Goal: Task Accomplishment & Management: Complete application form

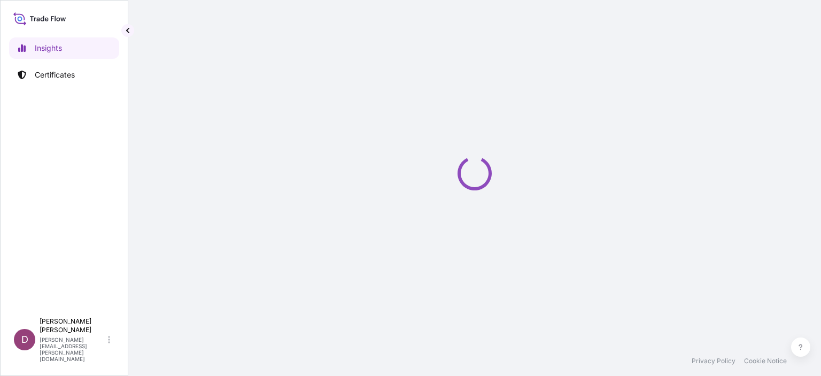
select select "2025"
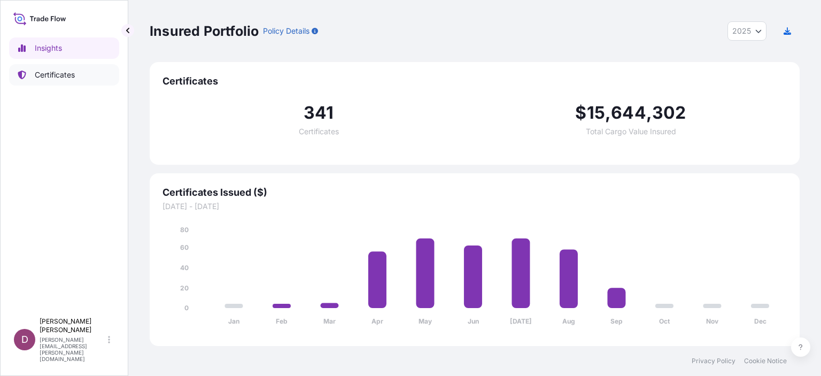
click at [68, 73] on p "Certificates" at bounding box center [55, 74] width 40 height 11
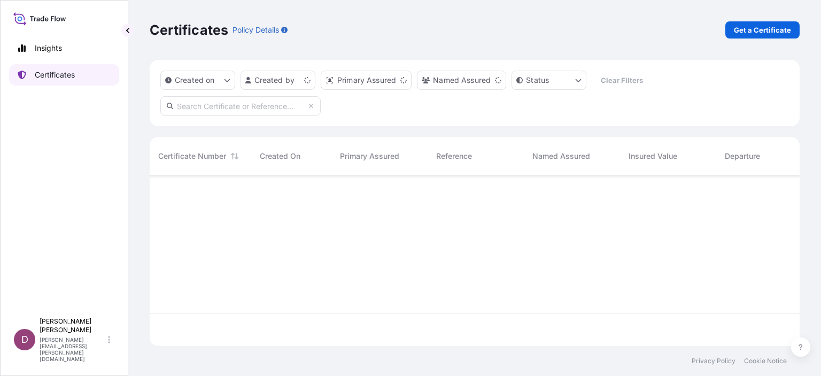
scroll to position [168, 641]
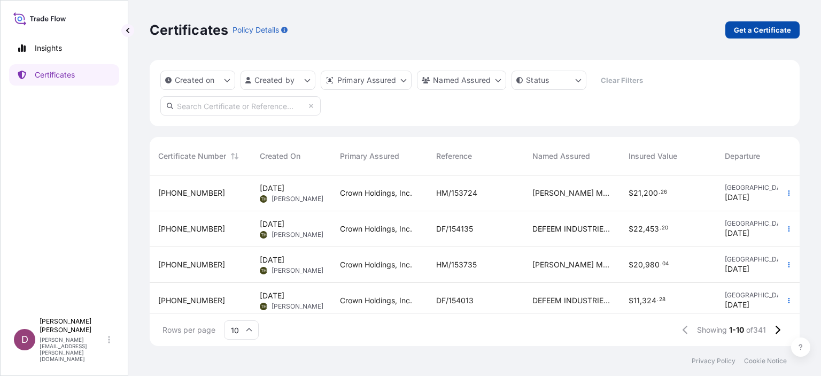
click at [769, 28] on p "Get a Certificate" at bounding box center [762, 30] width 57 height 11
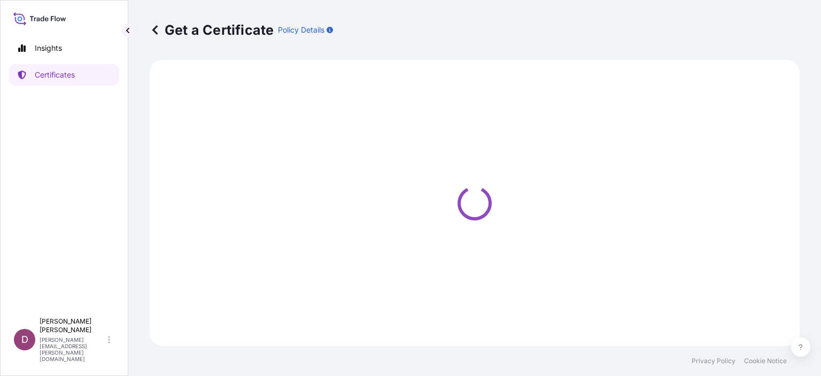
select select "Sea"
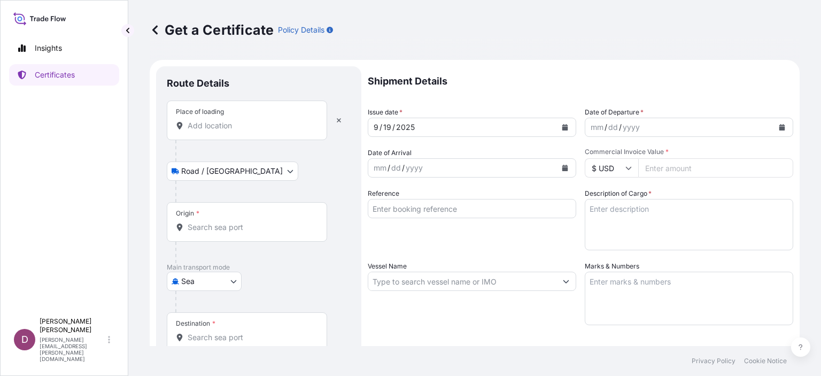
click at [240, 128] on input "Place of loading" at bounding box center [251, 125] width 126 height 11
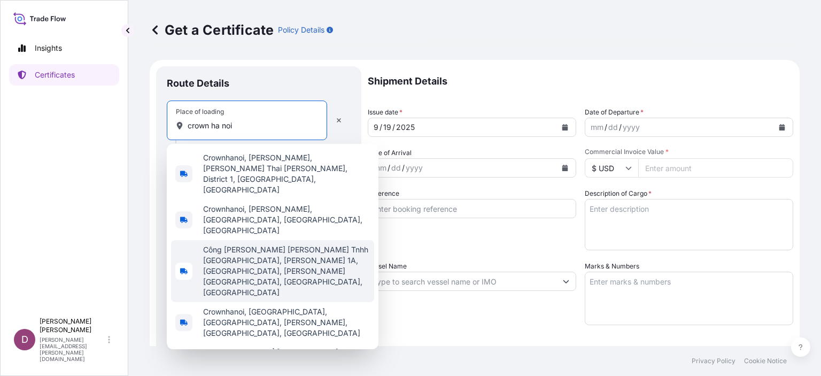
click at [228, 244] on span "Công [PERSON_NAME] [PERSON_NAME] Tnhh [GEOGRAPHIC_DATA], [PERSON_NAME] 1A, [GEO…" at bounding box center [286, 270] width 167 height 53
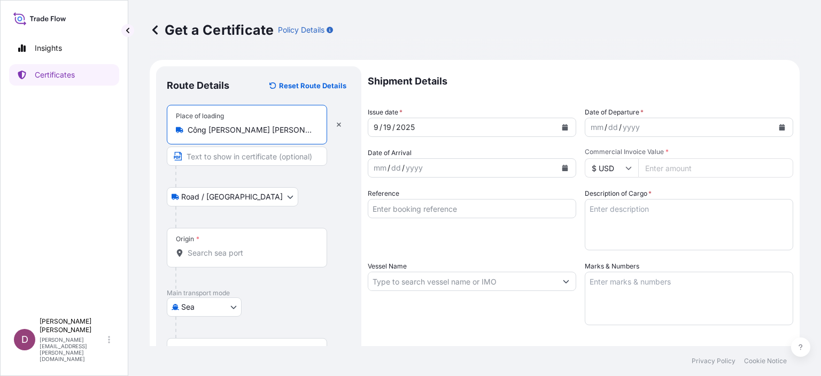
type input "Công [PERSON_NAME] [PERSON_NAME] Tnhh [GEOGRAPHIC_DATA], [PERSON_NAME] 1A, [GEO…"
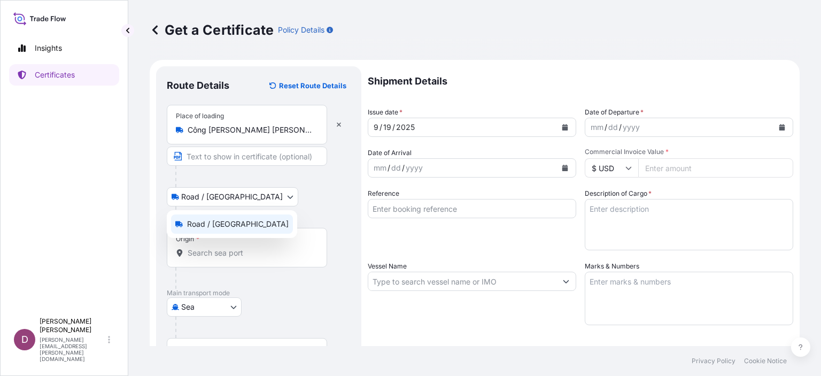
click at [231, 197] on body "Insights Certificates D Duong Vuong [EMAIL_ADDRESS][PERSON_NAME][DOMAIN_NAME] G…" at bounding box center [410, 188] width 821 height 376
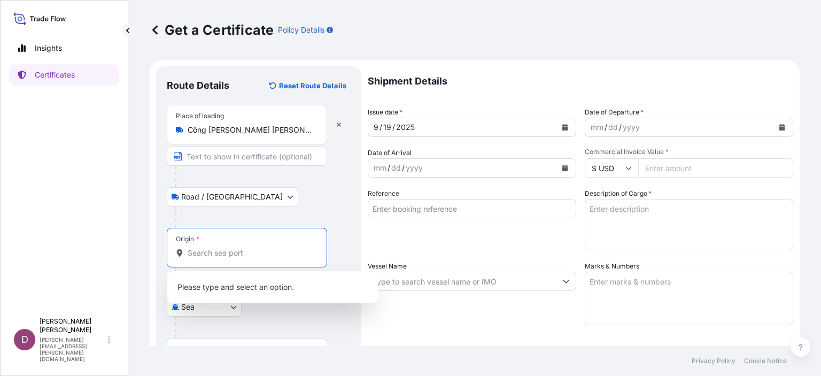
click at [227, 254] on input "Origin *" at bounding box center [251, 252] width 126 height 11
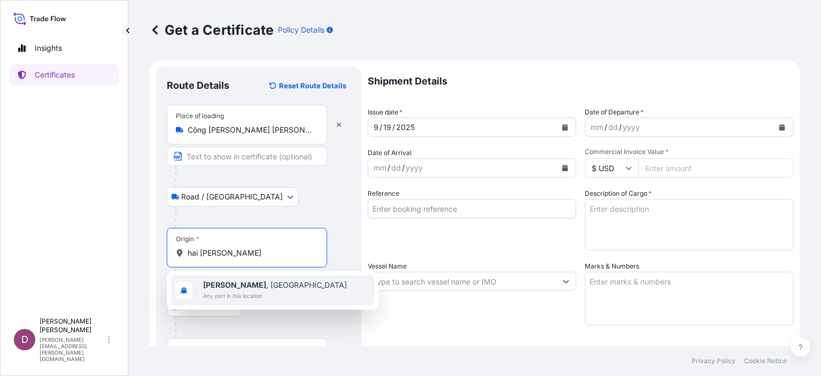
click at [227, 293] on span "Any port in this location" at bounding box center [275, 295] width 144 height 11
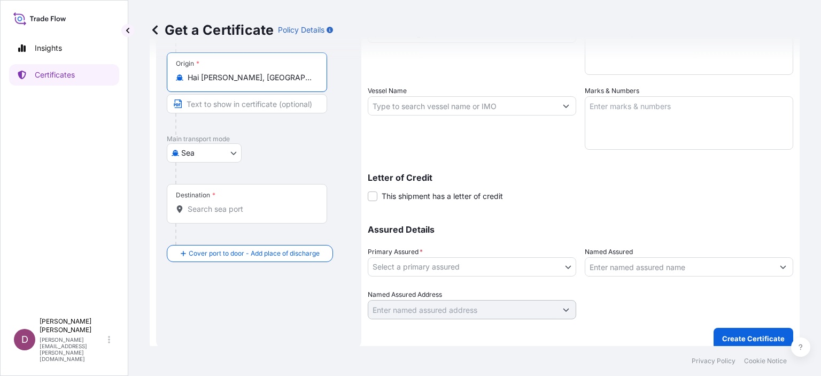
scroll to position [184, 0]
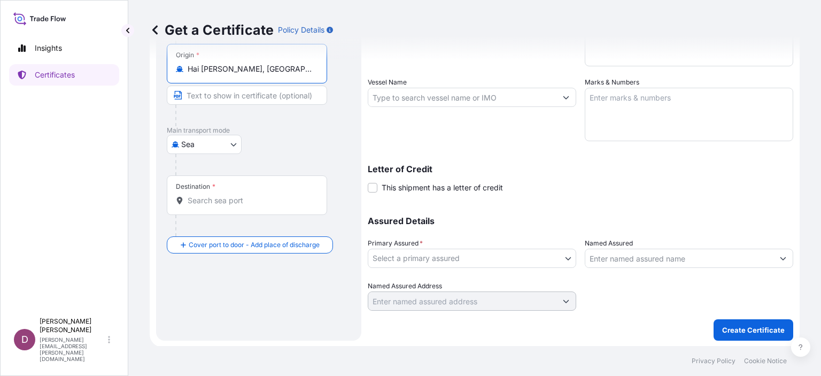
type input "Hai [PERSON_NAME], [GEOGRAPHIC_DATA]"
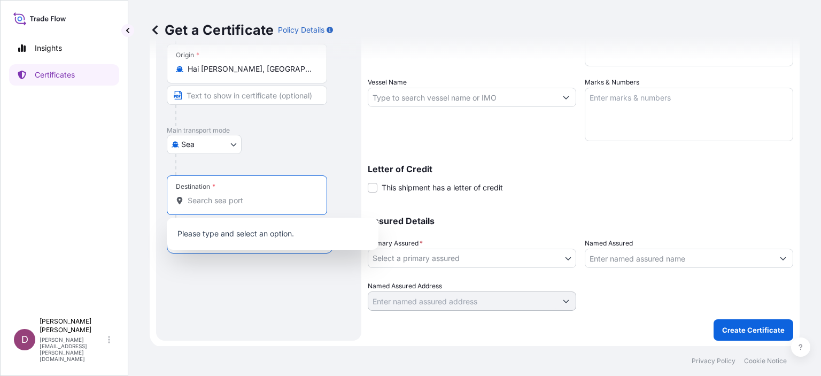
click at [222, 204] on input "Destination *" at bounding box center [251, 200] width 126 height 11
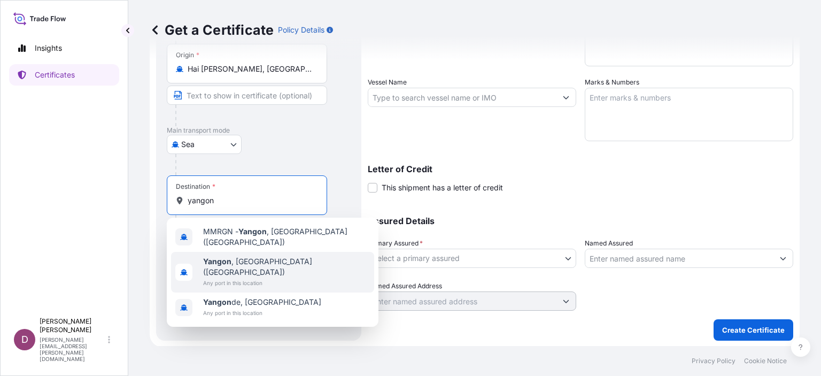
click at [218, 261] on b "Yangon" at bounding box center [217, 260] width 28 height 9
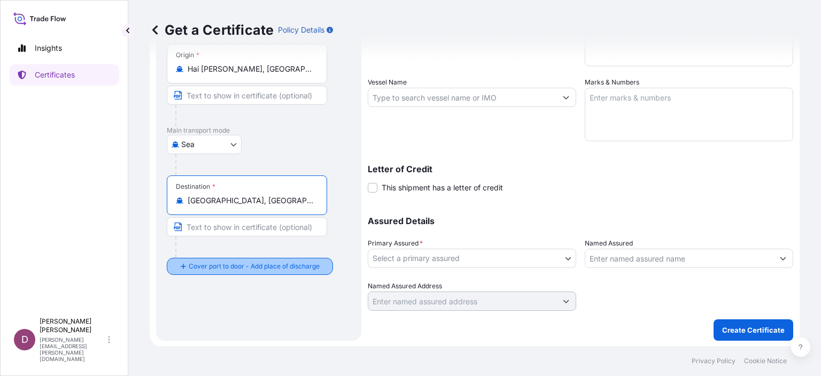
type input "[GEOGRAPHIC_DATA], [GEOGRAPHIC_DATA] ([GEOGRAPHIC_DATA])"
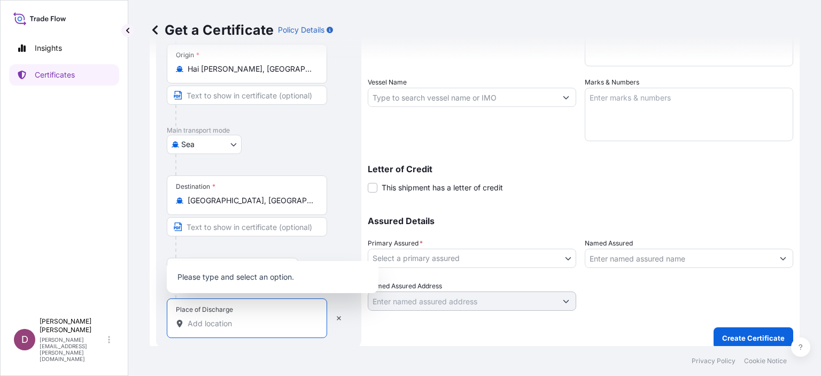
click at [234, 325] on input "Place of Discharge" at bounding box center [251, 323] width 126 height 11
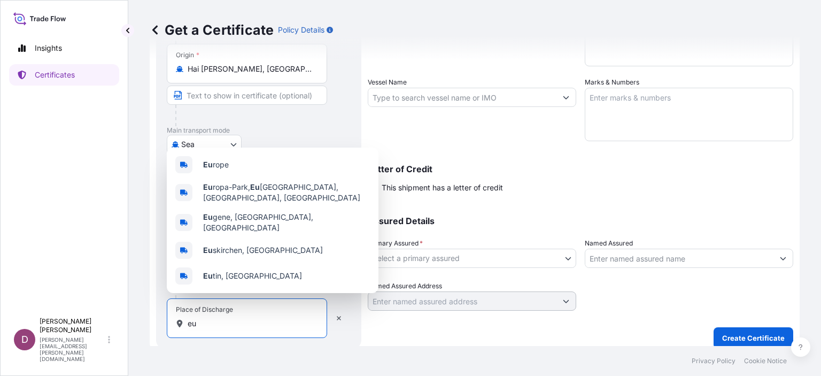
type input "e"
type input "ẻ"
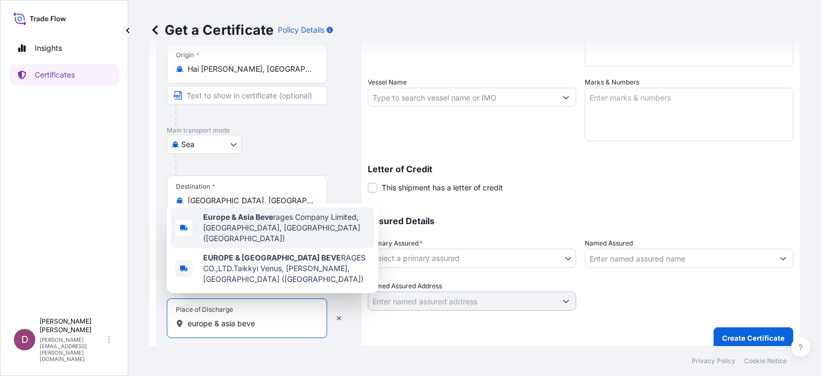
click at [249, 244] on span "Europe & Asia Beve rages Company Limited, Yangon, Myanmar (Burma)" at bounding box center [286, 228] width 167 height 32
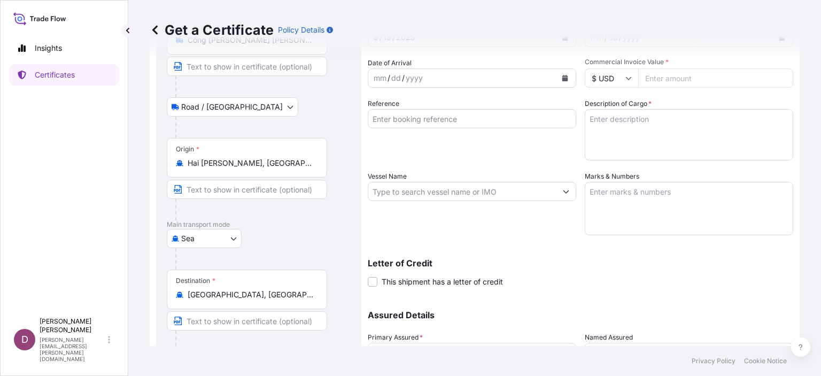
scroll to position [0, 0]
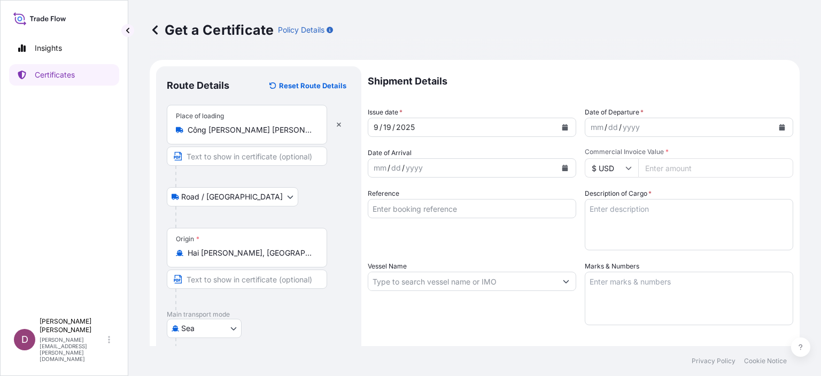
type input "Europe & Asia Beverages Company Limited, Yangon, Myanmar (Burma)"
click at [589, 132] on div "mm" at bounding box center [596, 127] width 15 height 13
click at [589, 127] on div "mm" at bounding box center [596, 127] width 15 height 13
click at [779, 126] on icon "Calendar" at bounding box center [782, 127] width 6 height 6
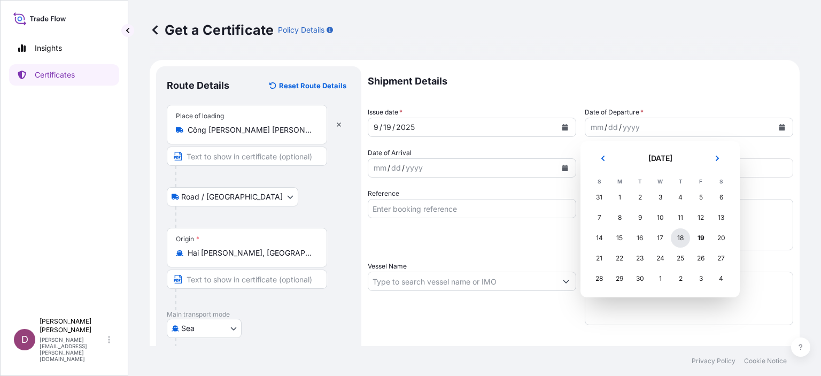
click at [677, 241] on div "18" at bounding box center [680, 237] width 19 height 19
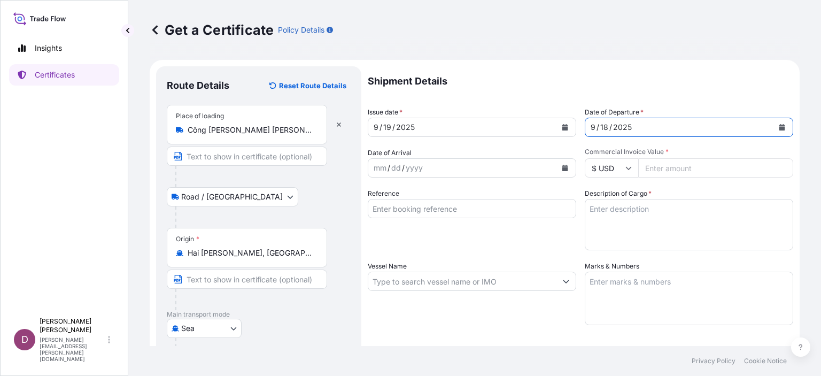
click at [378, 171] on div "mm" at bounding box center [379, 167] width 15 height 13
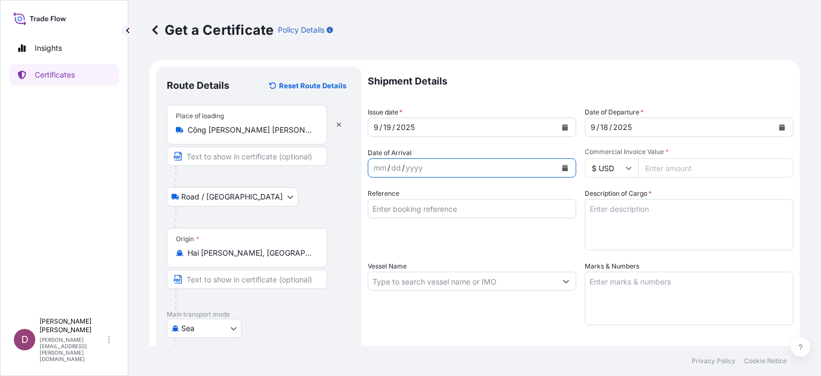
click at [563, 165] on icon "Calendar" at bounding box center [565, 168] width 6 height 6
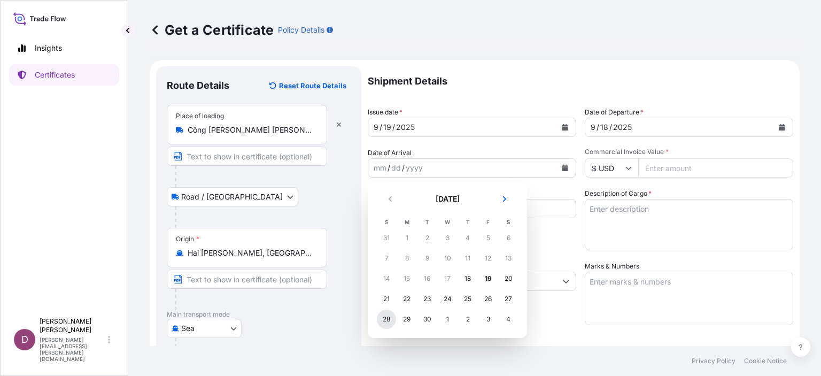
click at [387, 320] on div "28" at bounding box center [386, 318] width 19 height 19
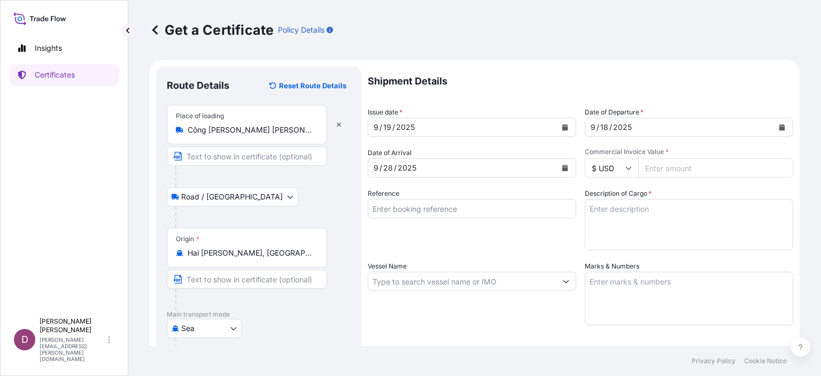
click at [663, 169] on input "Commercial Invoice Value *" at bounding box center [715, 167] width 155 height 19
type input "48312"
type input "48312.4"
click at [495, 215] on input "Reference" at bounding box center [472, 208] width 208 height 19
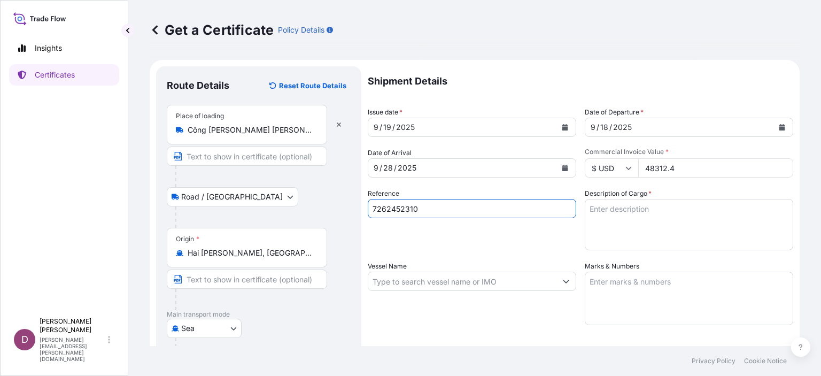
type input "7262452310"
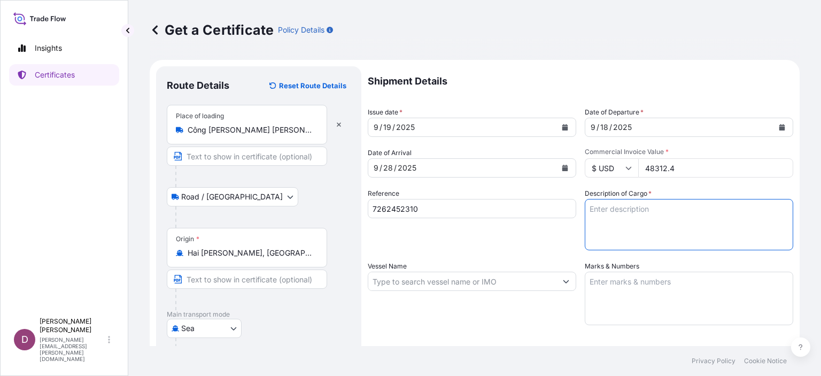
click at [635, 213] on textarea "Description of Cargo *" at bounding box center [689, 224] width 208 height 51
paste textarea "PACKING MATERIAL EMPTY CAN FOR SOFT DRINK (ALUMINIUM CAN) SIZE - 250ML FIRE DRA…"
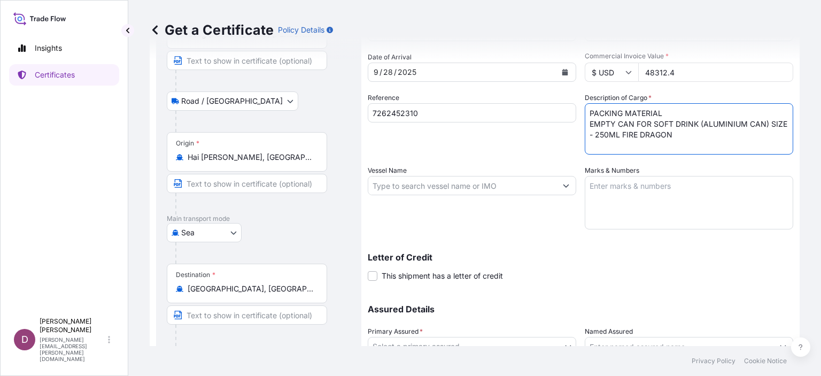
scroll to position [103, 0]
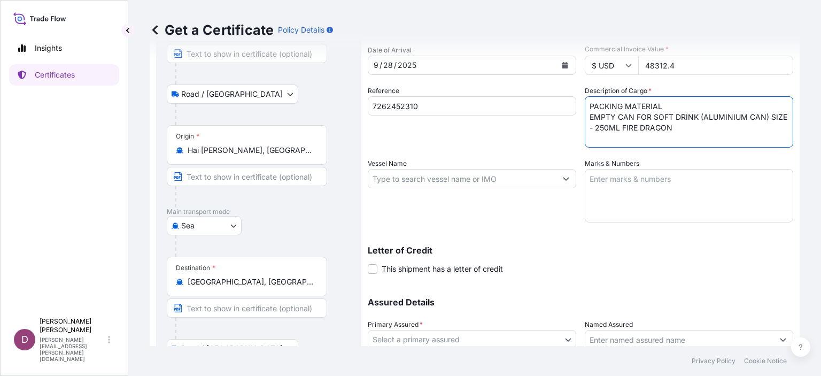
type textarea "PACKING MATERIAL EMPTY CAN FOR SOFT DRINK (ALUMINIUM CAN) SIZE - 250ML FIRE DRA…"
click at [380, 181] on input "Vessel Name" at bounding box center [462, 178] width 188 height 19
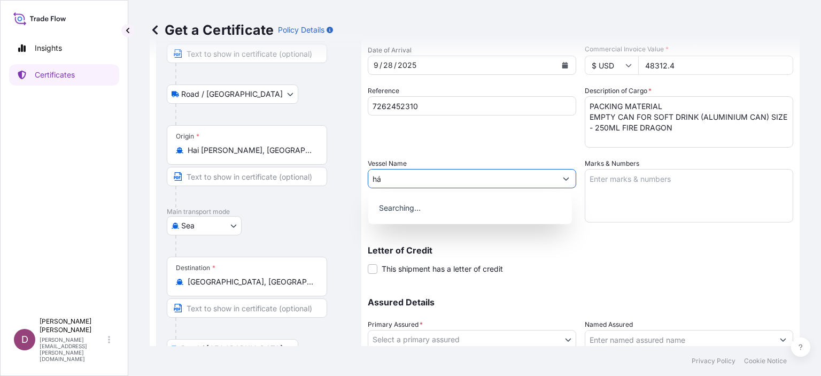
type input "h"
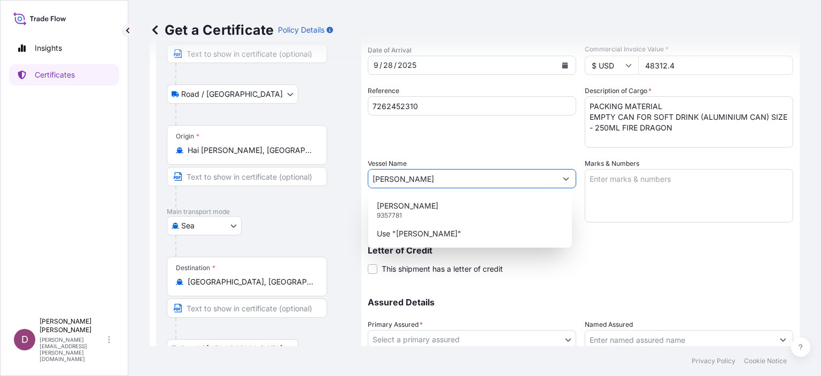
type input "HANSA COLOMBO"
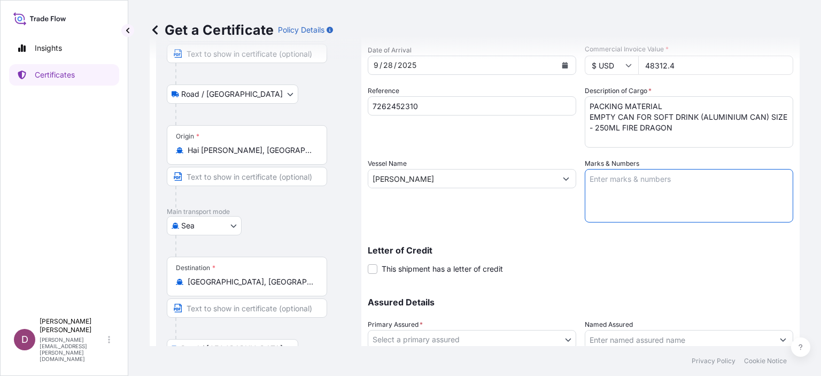
click at [625, 194] on textarea "Marks & Numbers" at bounding box center [689, 195] width 208 height 53
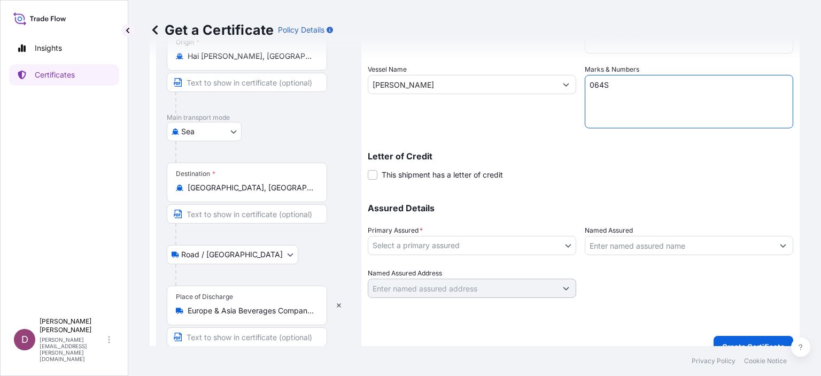
scroll to position [198, 0]
type textarea "064S"
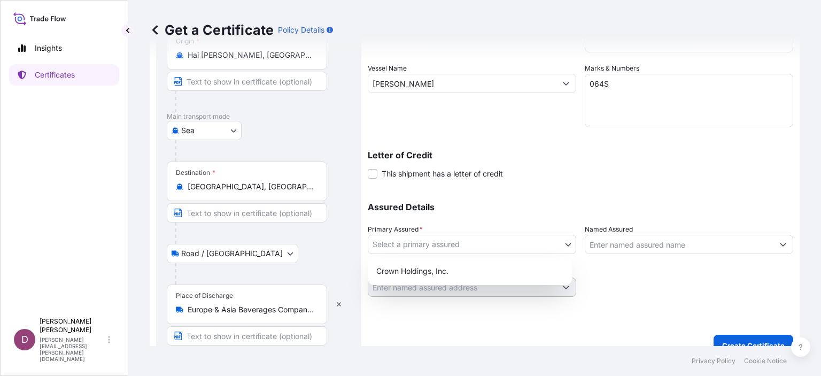
click at [556, 242] on body "Insights Certificates D Duong Vuong duong.vuong@crowncork.com.vn Get a Certific…" at bounding box center [410, 188] width 821 height 376
click at [500, 270] on div "Crown Holdings, Inc." at bounding box center [470, 270] width 196 height 19
select select "31483"
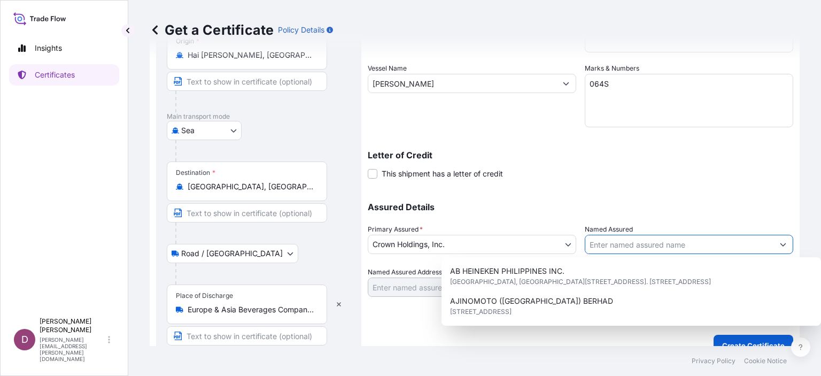
click at [613, 241] on input "Named Assured" at bounding box center [679, 244] width 188 height 19
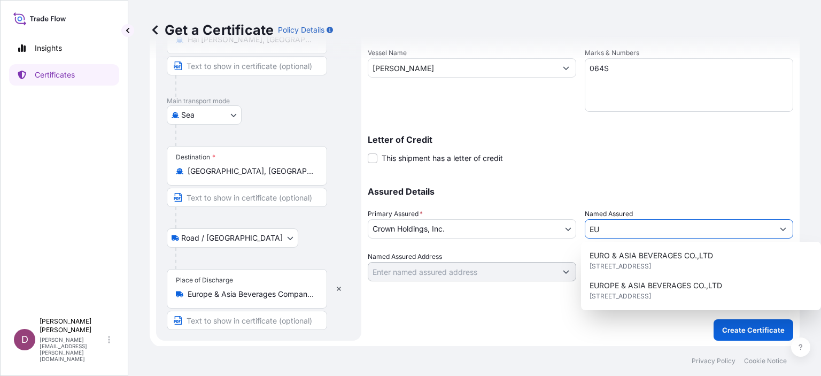
type input "E"
type input "Ẻ"
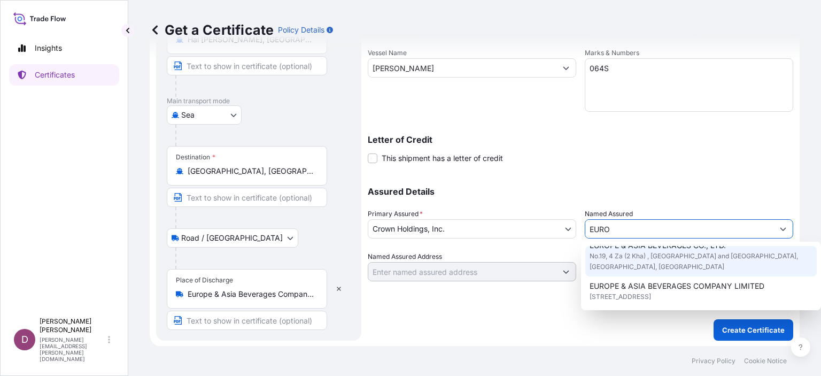
click at [620, 272] on span "No.19, 4 Za (2 Kha) , Corner of Baho Road and Nilar Street Hlaing Township, Yan…" at bounding box center [700, 261] width 223 height 21
type input "EUROPE & ASIA BEVERAGES CO., LTD."
type input "No.19, 4 Za (2 Kha) , Corner of Baho Road and Nilar Street Hlaing Township"
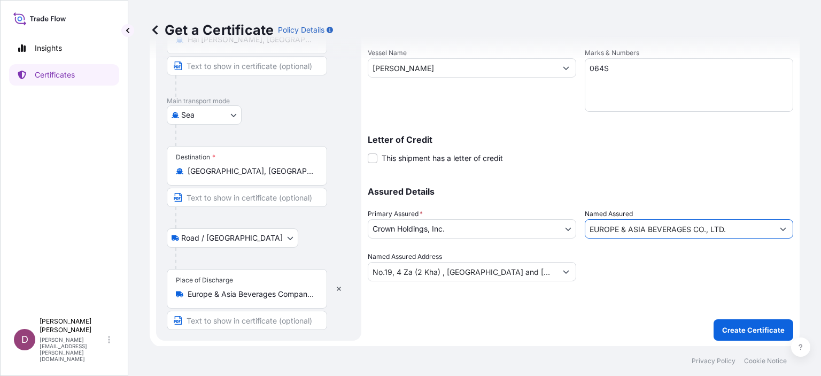
type input "EUROPE & ASIA BEVERAGES CO., LTD."
click at [294, 300] on div "Place of Discharge Europe & Asia Beverages Company Limited, Yangon, Myanmar (Bu…" at bounding box center [247, 289] width 160 height 40
click at [294, 299] on input "Europe & Asia Beverages Company Limited, Yangon, Myanmar (Burma)" at bounding box center [251, 294] width 126 height 11
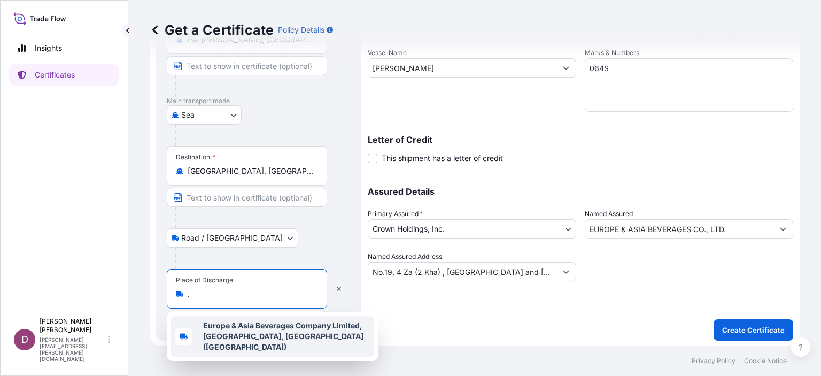
scroll to position [0, 0]
click at [278, 287] on div "Place of Discharge Europe & Asia Beverages Company Limited, Yangon, Myanmar (Bu…" at bounding box center [247, 289] width 160 height 40
click at [278, 289] on input "Europe & Asia Beverages Company Limited, Yangon, Myanmar (Burma)" at bounding box center [251, 294] width 126 height 11
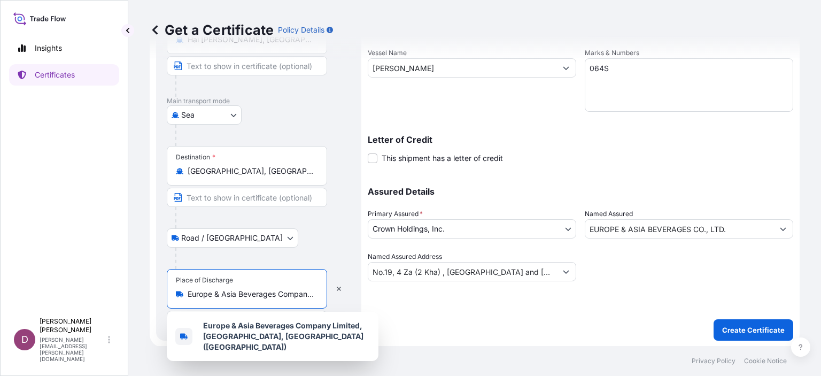
scroll to position [0, 124]
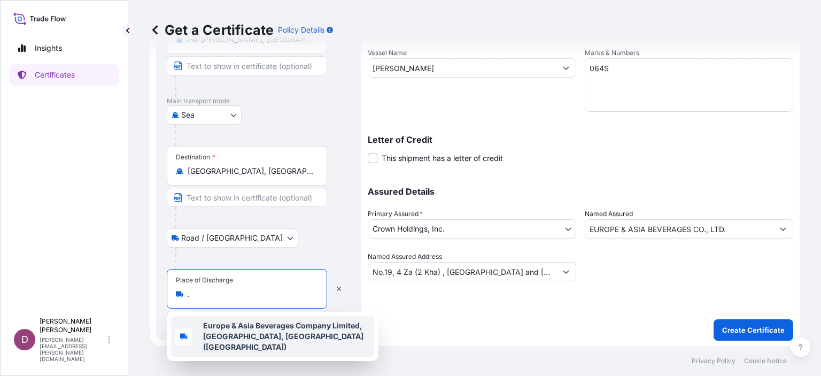
click at [267, 338] on b "Europe & Asia Beverages Company Limited, Yangon, Myanmar (Burma)" at bounding box center [283, 336] width 160 height 30
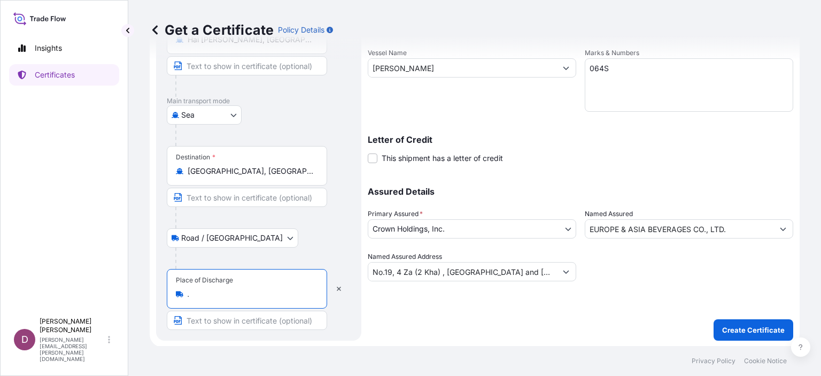
click at [225, 298] on input "Europe & Asia Beverages Company Limited, Yangon, Myanmar (Burma)" at bounding box center [251, 294] width 126 height 11
click at [210, 289] on input "Europe & Asia Beverages Company Limited, Yangon, Myanmar (Burma)" at bounding box center [251, 294] width 126 height 11
click at [229, 295] on input "Europe & Asia Beverages Company Limited, Yangon, Myanmar (Burma)" at bounding box center [251, 294] width 126 height 11
click at [182, 301] on div "Place of Discharge Europe & Asia Beverages Company Limited, Yangon, Myanmar (Bu…" at bounding box center [247, 289] width 160 height 40
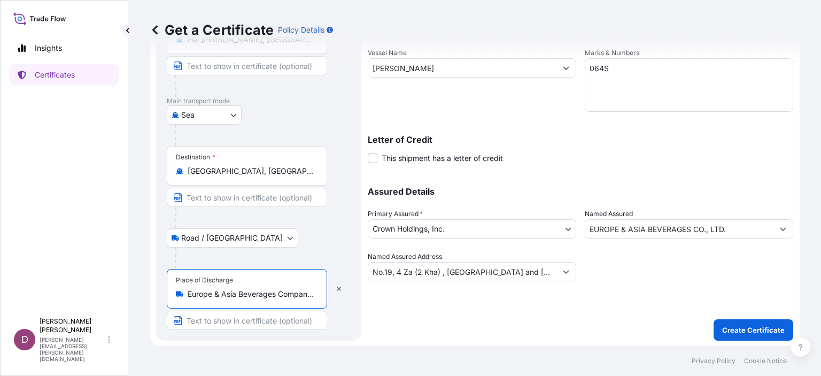
click at [188, 299] on input "Europe & Asia Beverages Company Limited, Yangon, Myanmar (Burma)" at bounding box center [251, 294] width 126 height 11
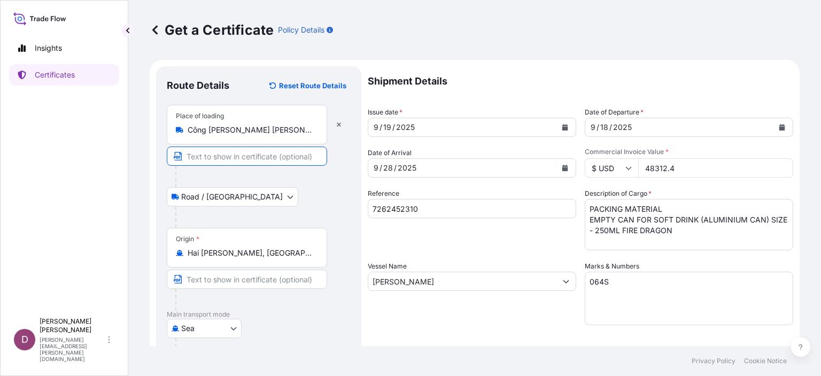
click at [285, 155] on input "Text to appear on certificate" at bounding box center [247, 155] width 160 height 19
type input "Crown Beverage Cans Ha Noi., LTD"
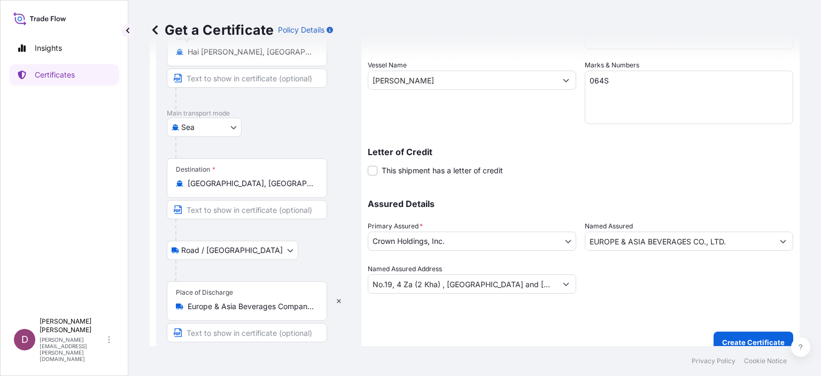
scroll to position [213, 0]
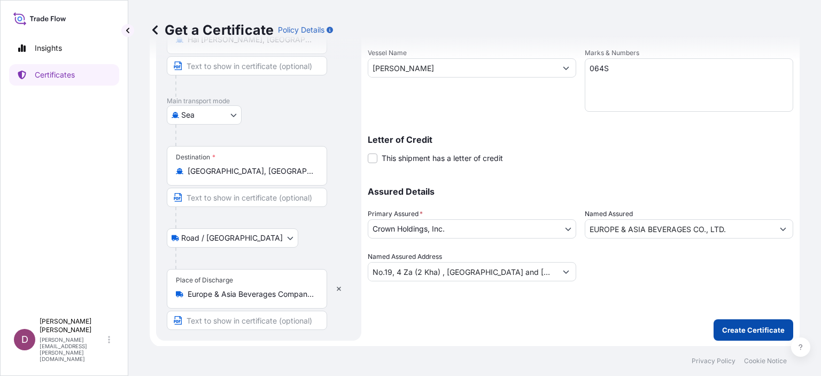
click at [735, 327] on p "Create Certificate" at bounding box center [753, 329] width 63 height 11
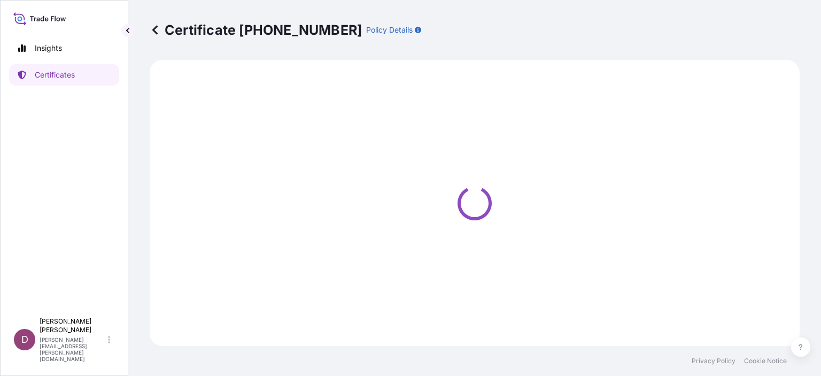
select select "Road / Inland"
select select "Sea"
select select "Road / Inland"
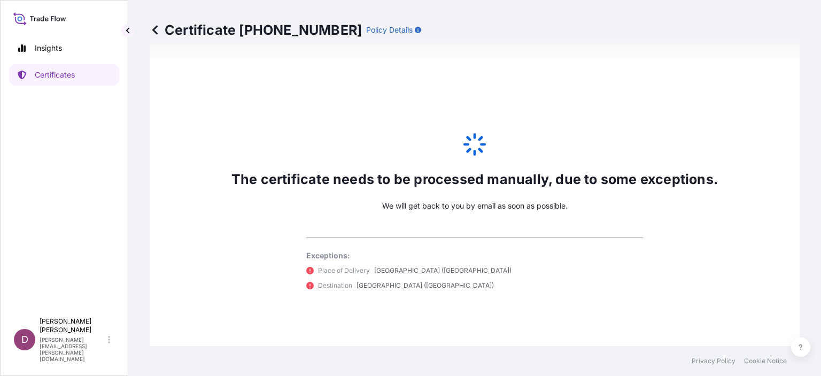
scroll to position [580, 0]
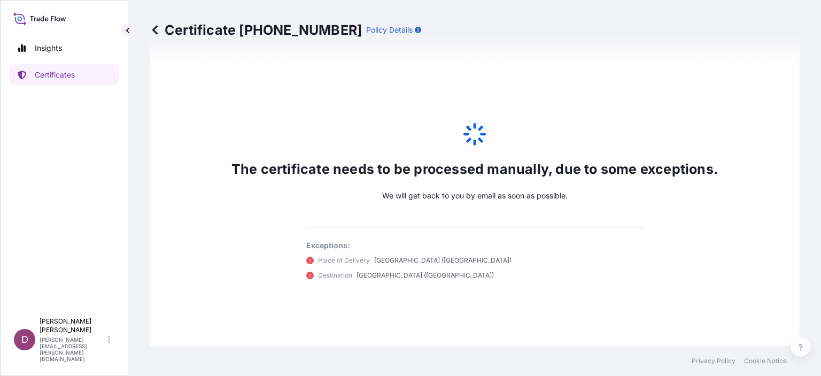
select select "31483"
click at [99, 74] on link "Certificates" at bounding box center [64, 74] width 110 height 21
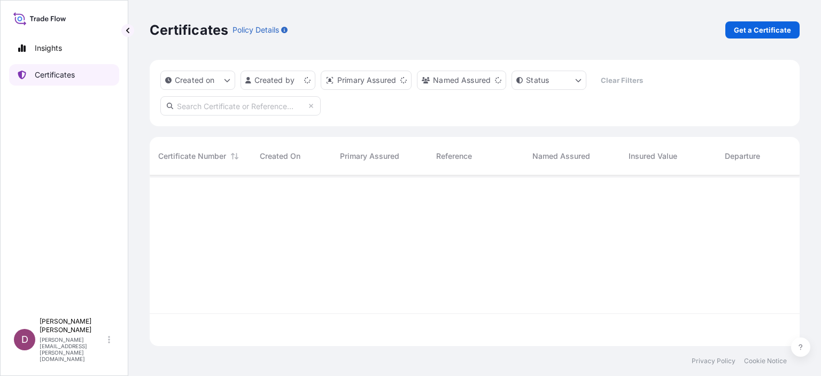
scroll to position [168, 641]
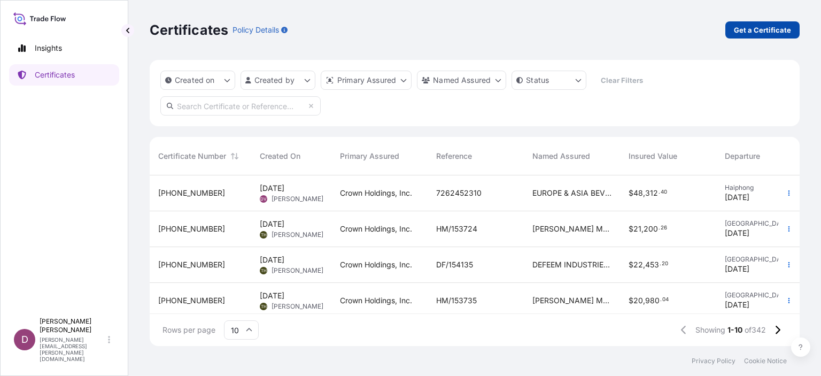
click at [772, 30] on p "Get a Certificate" at bounding box center [762, 30] width 57 height 11
select select "Sea"
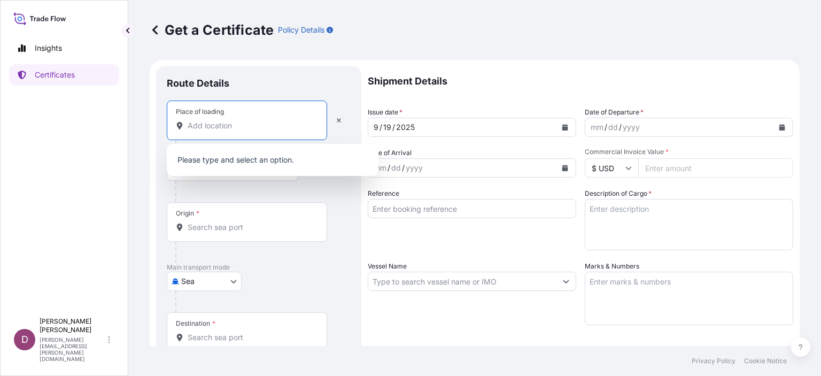
click at [244, 130] on input "Place of loading" at bounding box center [251, 125] width 126 height 11
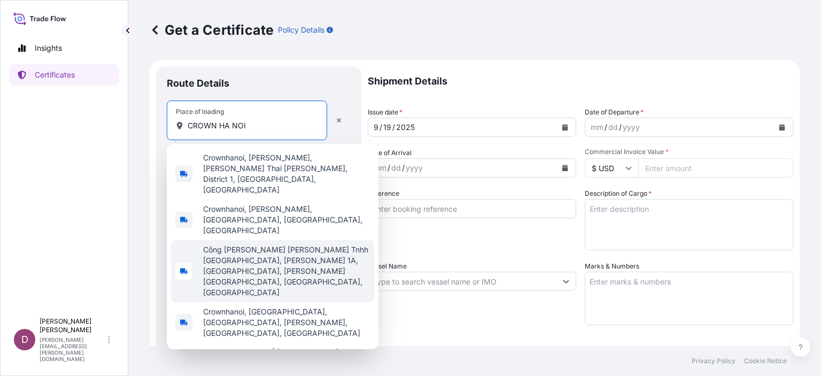
click at [239, 244] on span "Công Ty Liên Doanh Tnhh Crown Hà Nội, Quốc lộ 1A, Quất Động, Thường Tín, Hanoi,…" at bounding box center [286, 270] width 167 height 53
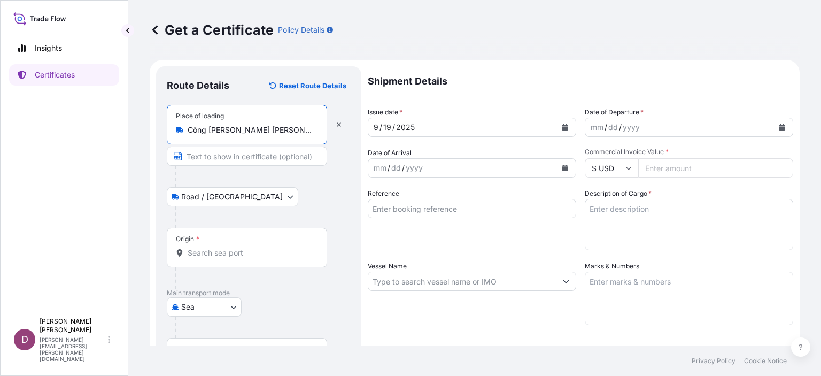
type input "Công Ty Liên Doanh Tnhh Crown Hà Nội, Quốc lộ 1A, Quất Động, Thường Tín, Hanoi,…"
click at [224, 158] on input "Text to appear on certificate" at bounding box center [247, 155] width 160 height 19
type input "Crown Beverage Cans Ha Noi., LTD"
click at [246, 253] on input "Origin *" at bounding box center [251, 252] width 126 height 11
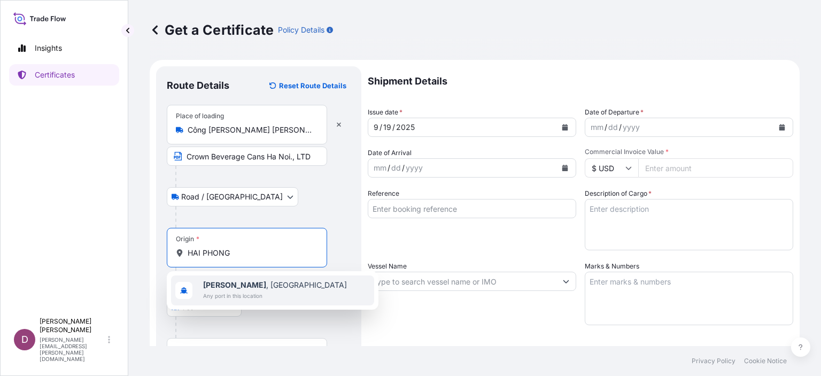
click at [241, 286] on span "Hai Phong , Vietnam" at bounding box center [275, 284] width 144 height 11
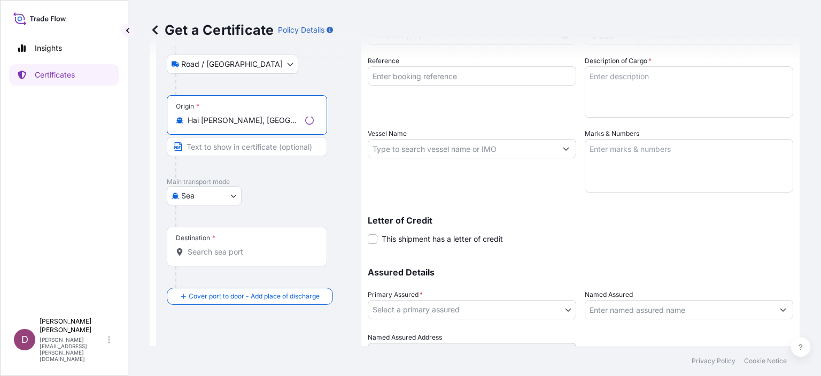
scroll to position [134, 0]
type input "Hai Phong, Vietnam"
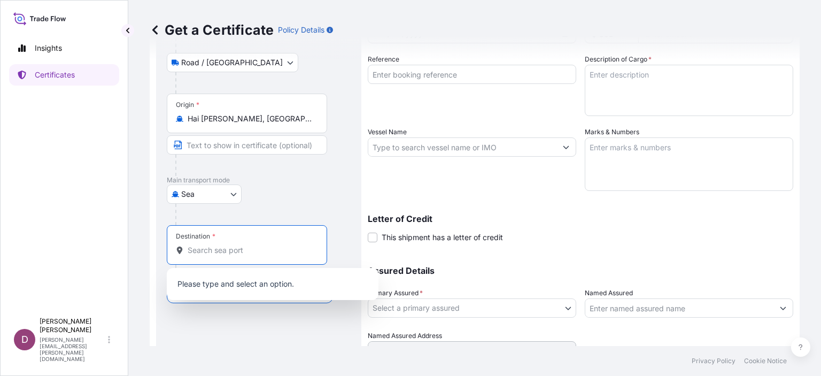
click at [231, 254] on input "Destination *" at bounding box center [251, 250] width 126 height 11
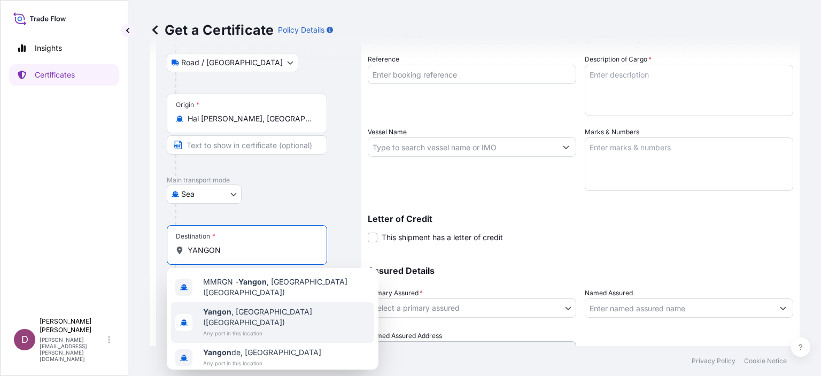
click at [236, 306] on span "Yangon , Myanmar (Burma)" at bounding box center [286, 316] width 167 height 21
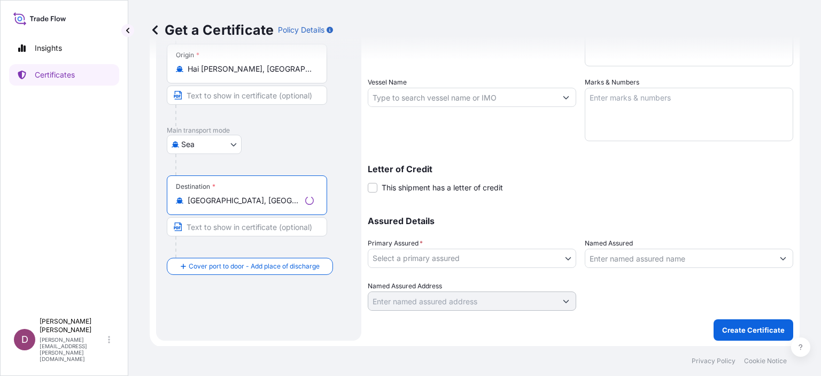
scroll to position [184, 0]
type input "Yangon, Myanmar (Burma)"
click at [229, 230] on input "Text to appear on certificate" at bounding box center [247, 226] width 160 height 19
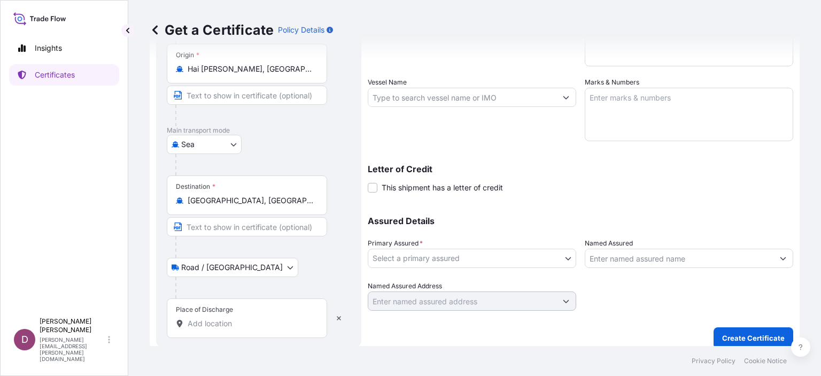
click at [222, 314] on div "Place of Discharge" at bounding box center [247, 318] width 160 height 40
click at [222, 318] on input "Place of Discharge" at bounding box center [251, 323] width 126 height 11
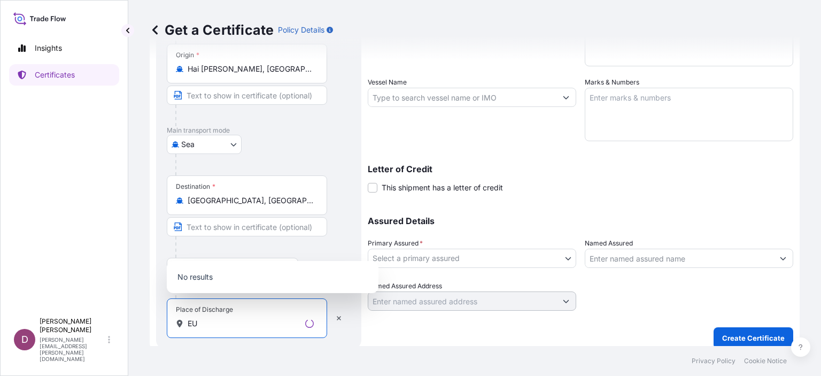
type input "E"
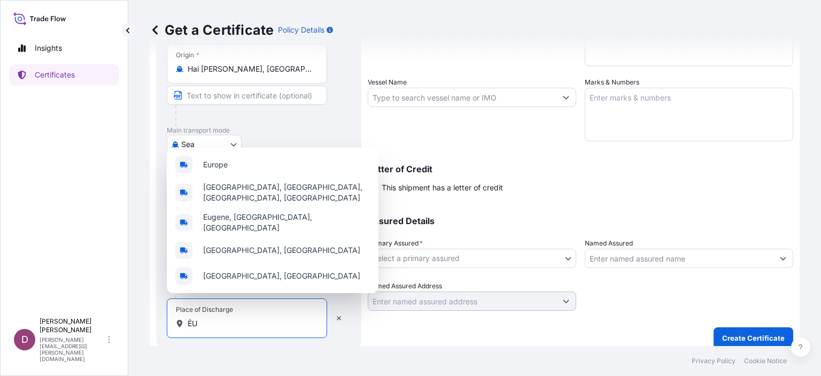
type input "Ẻ"
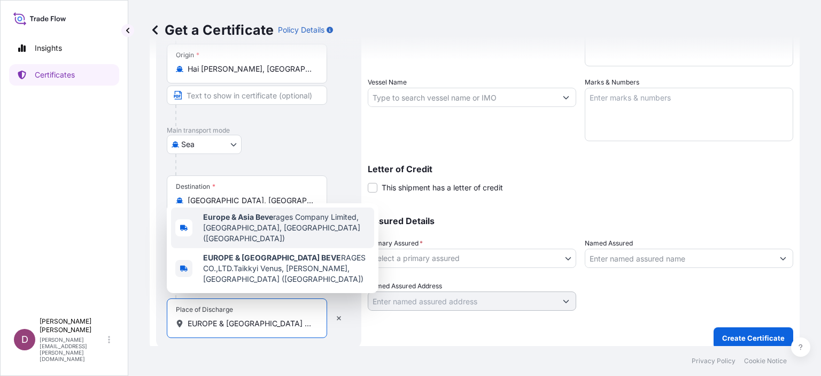
click at [239, 221] on b "Europe & Asia Beve" at bounding box center [238, 216] width 70 height 9
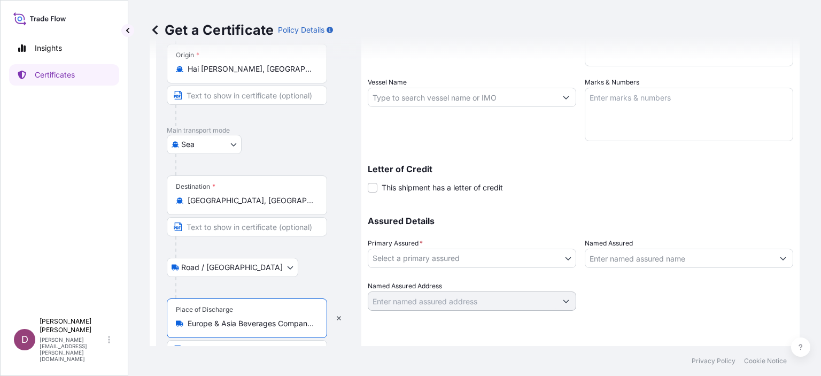
scroll to position [213, 0]
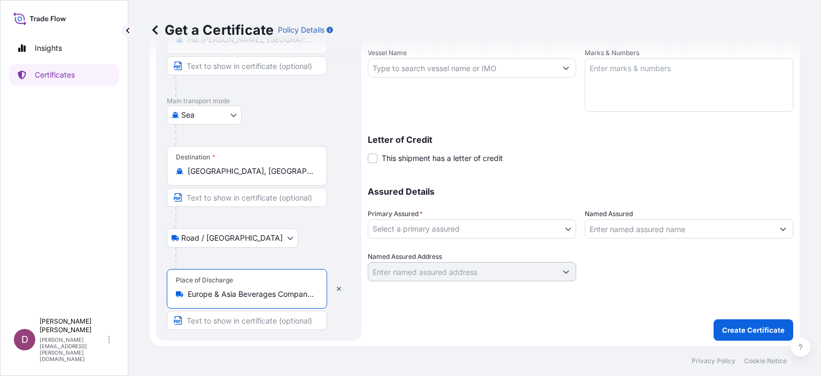
type input "Europe & Asia Beverages Company Limited, Yangon, Myanmar (Burma)"
click at [233, 323] on input "Text to appear on certificate" at bounding box center [247, 319] width 160 height 19
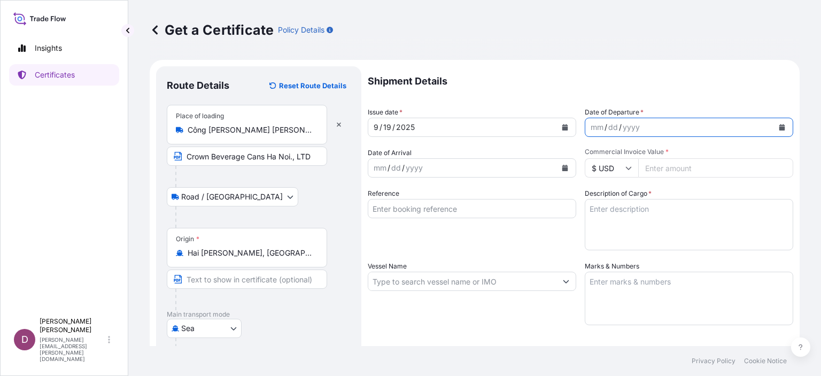
click at [779, 127] on icon "Calendar" at bounding box center [782, 127] width 6 height 6
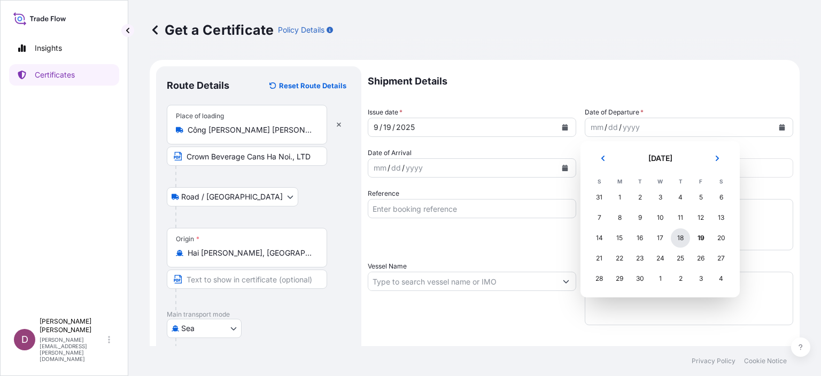
click at [683, 237] on div "18" at bounding box center [680, 237] width 19 height 19
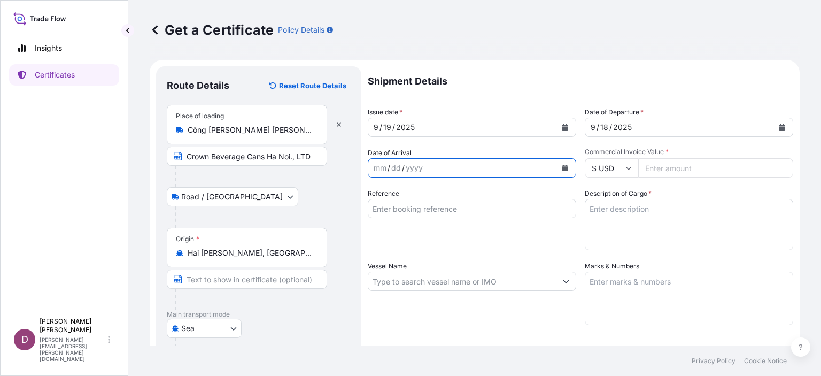
click at [562, 166] on icon "Calendar" at bounding box center [565, 168] width 6 height 6
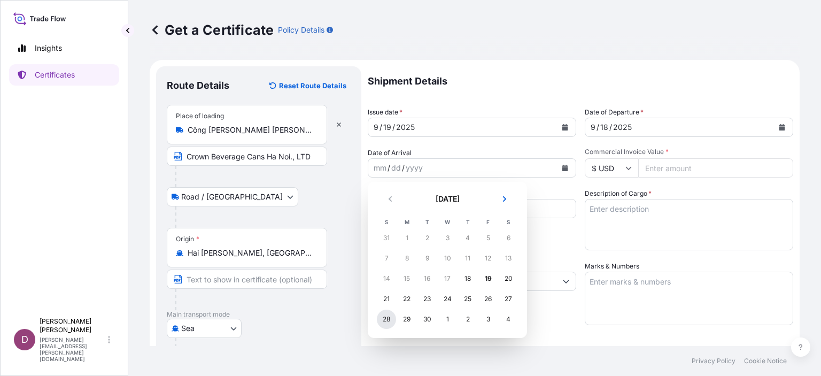
click at [387, 317] on div "28" at bounding box center [386, 318] width 19 height 19
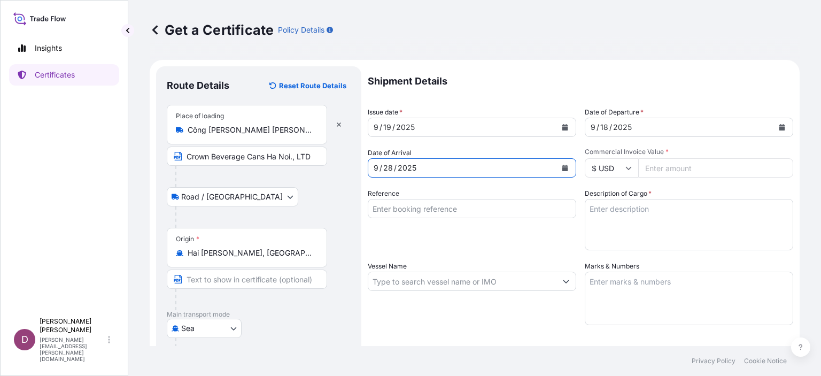
click at [674, 169] on input "Commercial Invoice Value *" at bounding box center [715, 167] width 155 height 19
type input "36234"
type input "36234.3"
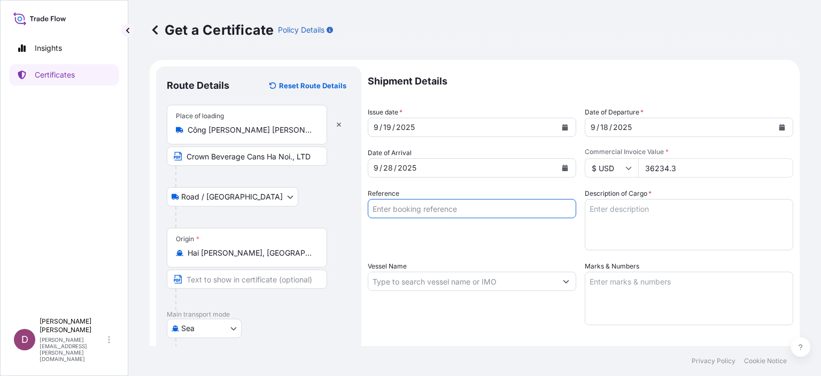
click at [462, 211] on input "Reference" at bounding box center [472, 208] width 208 height 19
type input "7262452310"
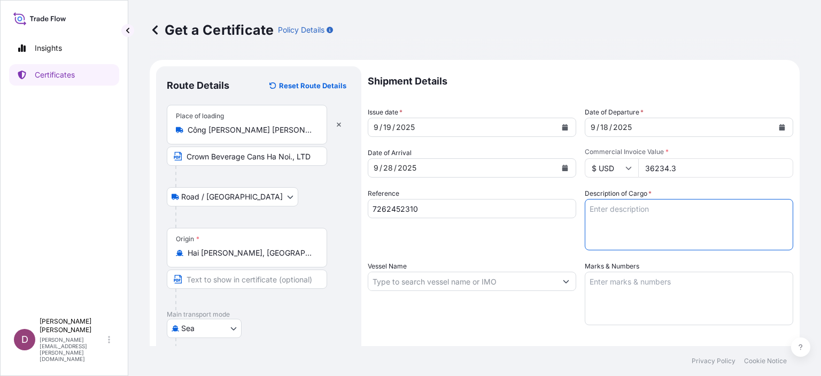
click at [630, 212] on textarea "Description of Cargo *" at bounding box center [689, 224] width 208 height 51
paste textarea "PACKING MATERIAL EMPTY CAN FOR SOFT DRINK (ALUMINIUM CAN) SIZE – 250ML LION"
click at [595, 209] on textarea "PACKING MATERIAL EMPTY CAN FOR SOFT DRINK (ALUMINIUM CAN) SIZE – 250ML LION" at bounding box center [689, 224] width 208 height 51
type textarea "PACKING MATERIAL EMPTY CAN FOR SOFT DRINK (ALUMINIUM CAN) SIZE – 250ML LION"
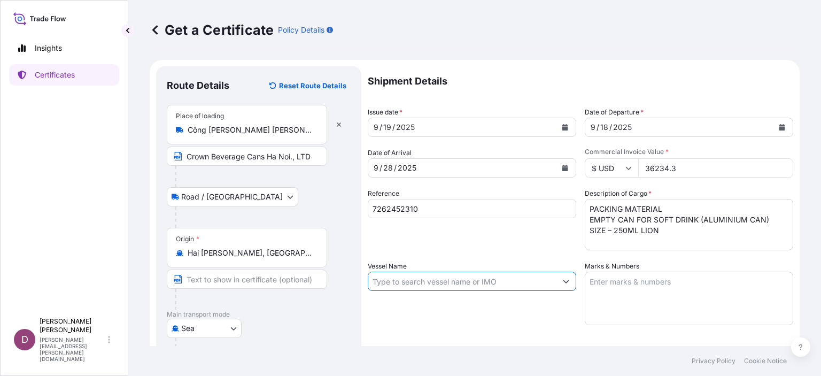
click at [425, 281] on input "Vessel Name" at bounding box center [462, 280] width 188 height 19
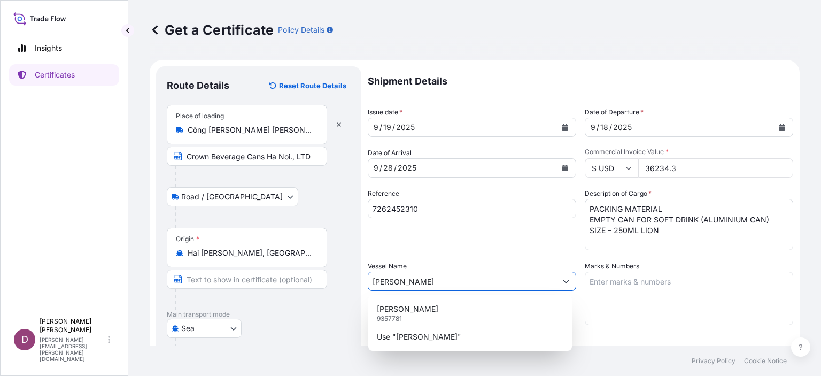
type input "HANSA COLOMBO"
click at [614, 293] on textarea "Marks & Numbers" at bounding box center [689, 297] width 208 height 53
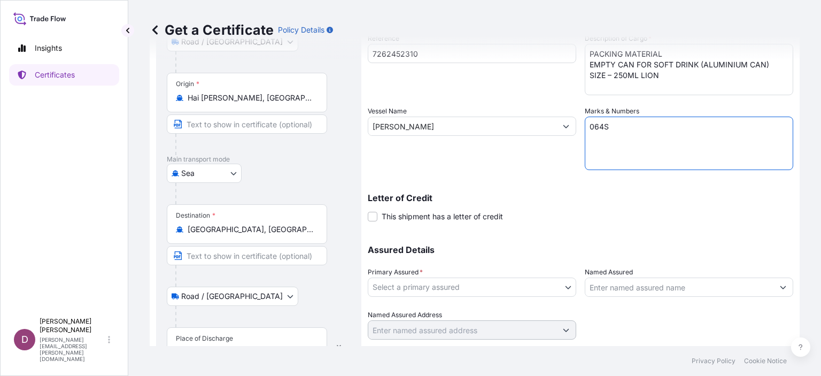
scroll to position [155, 0]
type textarea "064S"
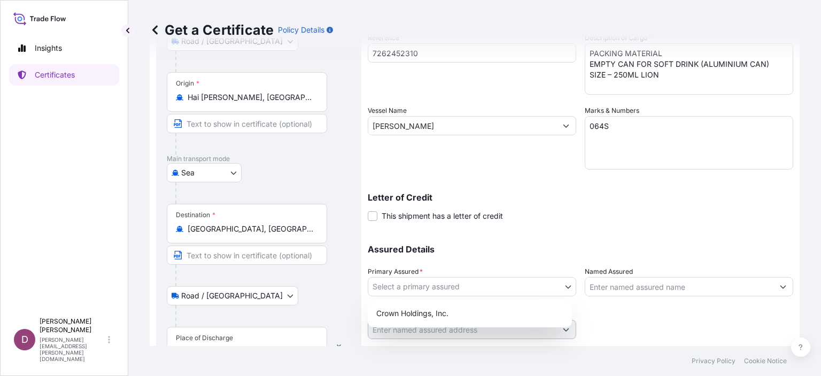
click at [435, 287] on body "Insights Certificates D Duong Vuong duong.vuong@crowncork.com.vn Get a Certific…" at bounding box center [410, 188] width 821 height 376
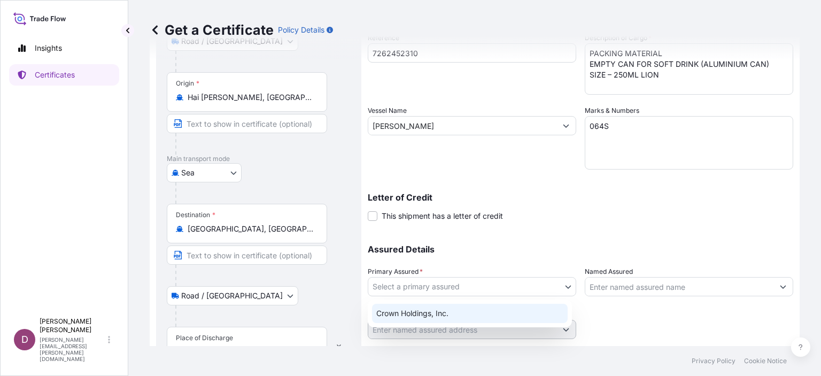
click at [435, 311] on div "Crown Holdings, Inc." at bounding box center [470, 312] width 196 height 19
select select "31483"
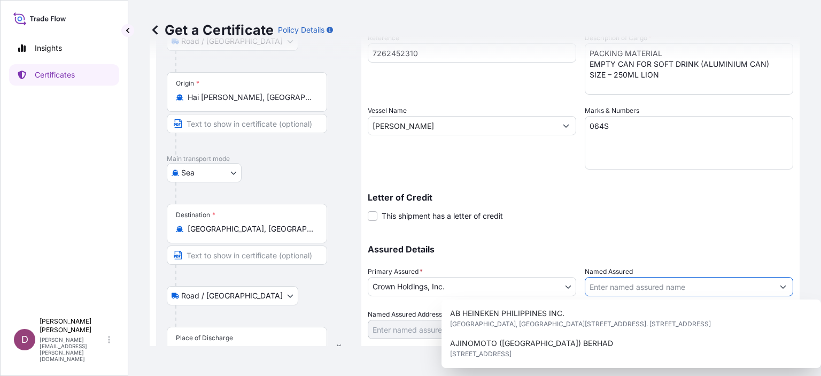
click at [609, 289] on input "Named Assured" at bounding box center [679, 286] width 188 height 19
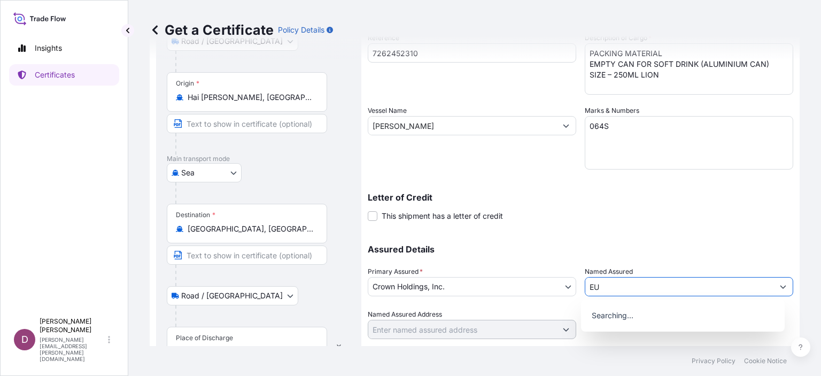
type input "E"
type input "Ẻ"
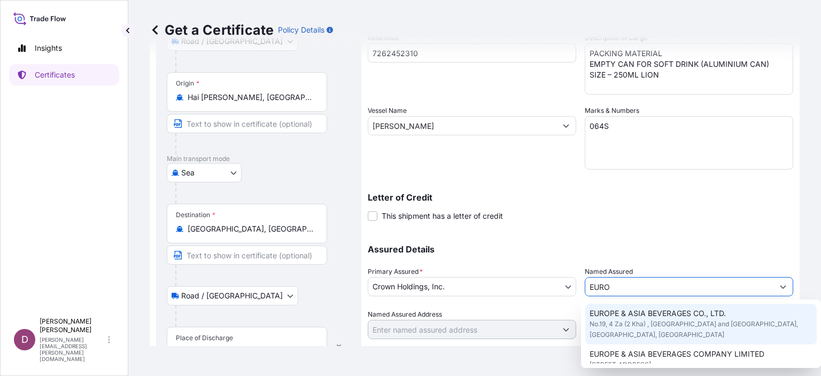
scroll to position [61, 0]
click at [703, 339] on span "No.19, 4 Za (2 Kha) , Corner of Baho Road and Nilar Street Hlaing Township, Yan…" at bounding box center [700, 327] width 223 height 21
type input "EUROPE & ASIA BEVERAGES CO., LTD."
type input "No.19, 4 Za (2 Kha) , Corner of Baho Road and Nilar Street Hlaing Township"
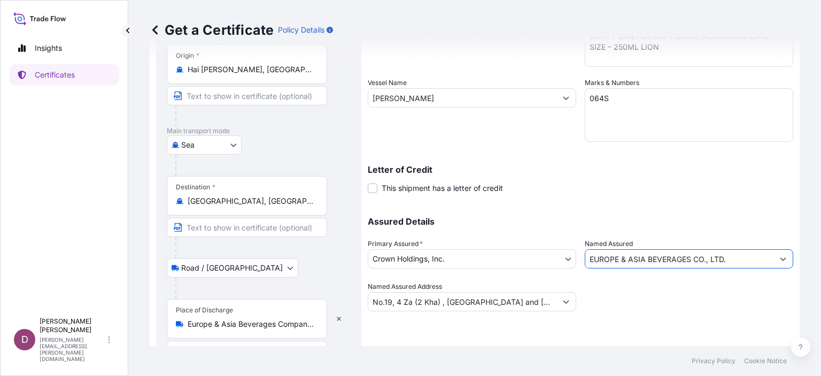
scroll to position [213, 0]
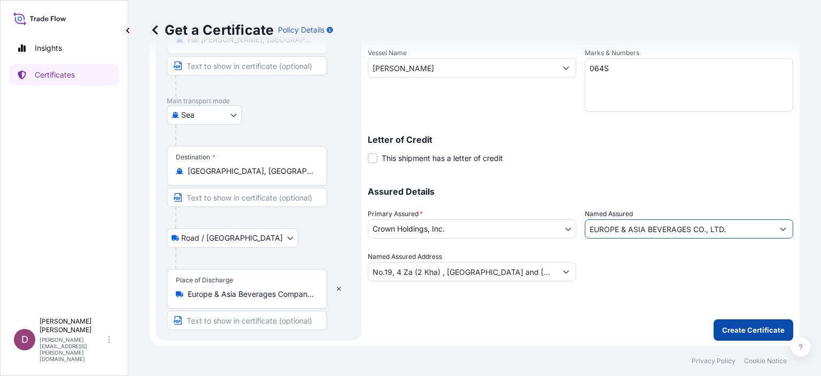
type input "EUROPE & ASIA BEVERAGES CO., LTD."
click at [745, 326] on p "Create Certificate" at bounding box center [753, 329] width 63 height 11
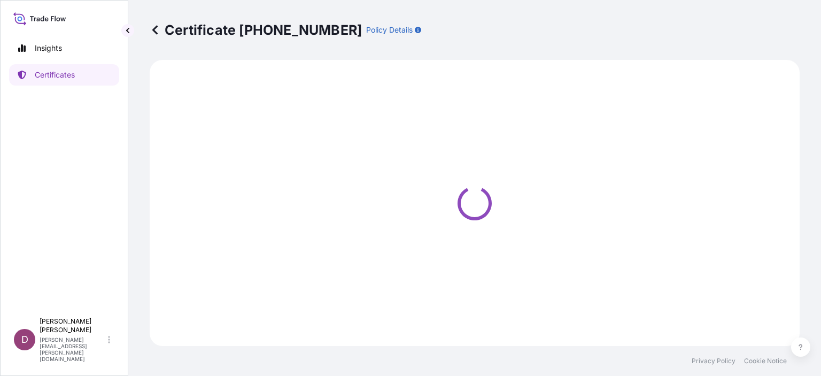
select select "Road / Inland"
select select "Sea"
select select "Road / Inland"
select select "31483"
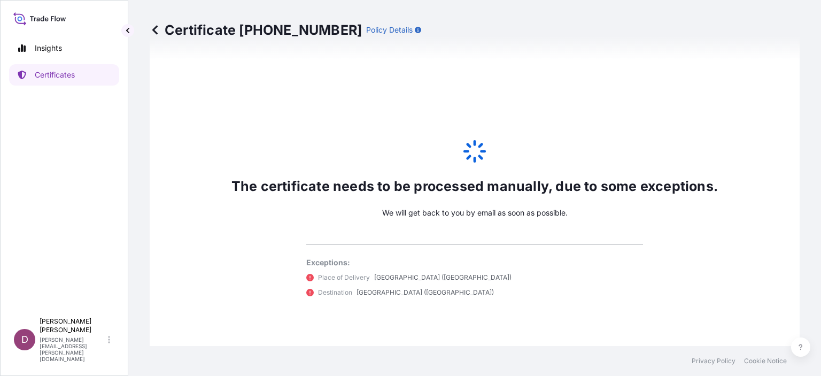
scroll to position [580, 0]
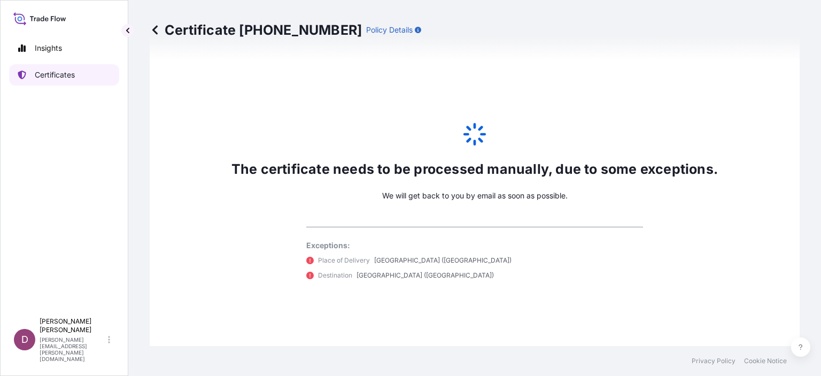
click at [61, 73] on p "Certificates" at bounding box center [55, 74] width 40 height 11
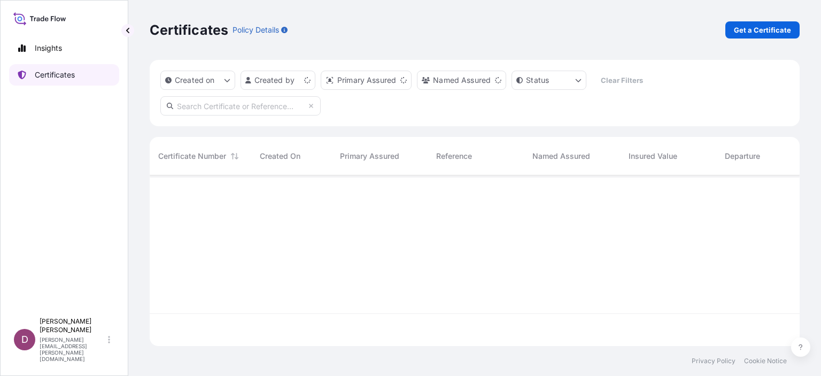
scroll to position [168, 641]
